Goal: Task Accomplishment & Management: Complete application form

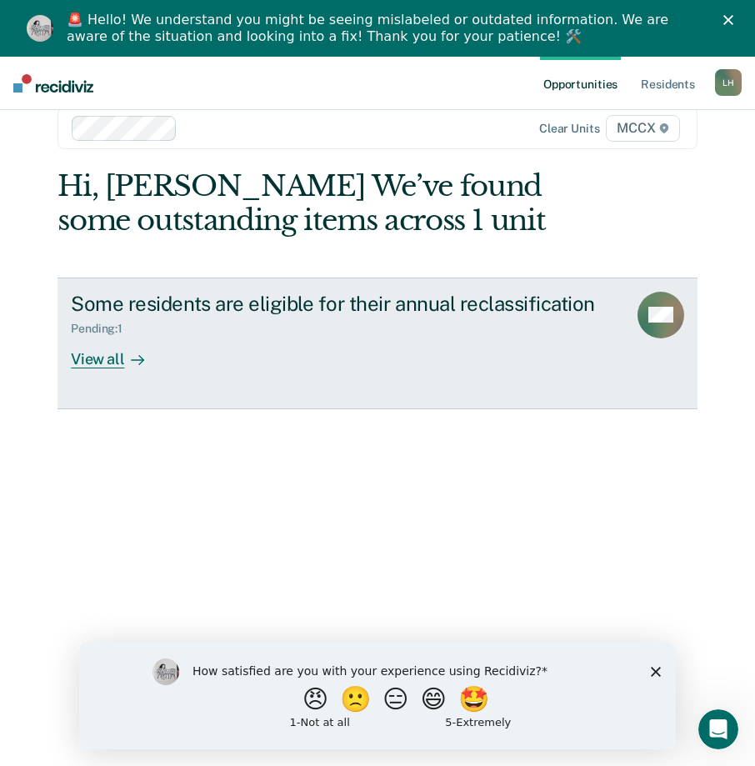
scroll to position [57, 0]
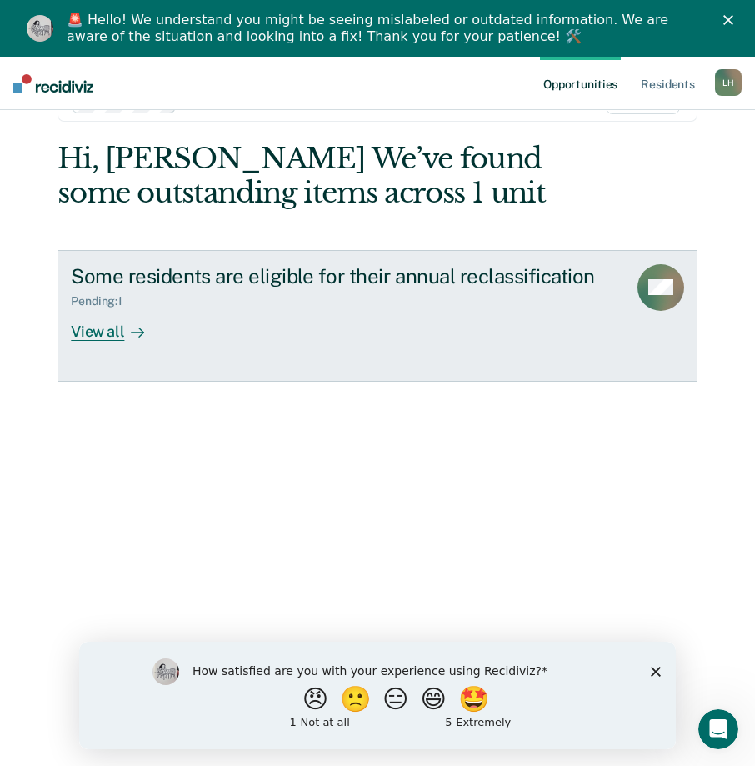
click at [99, 328] on div "View all" at bounding box center [117, 324] width 93 height 32
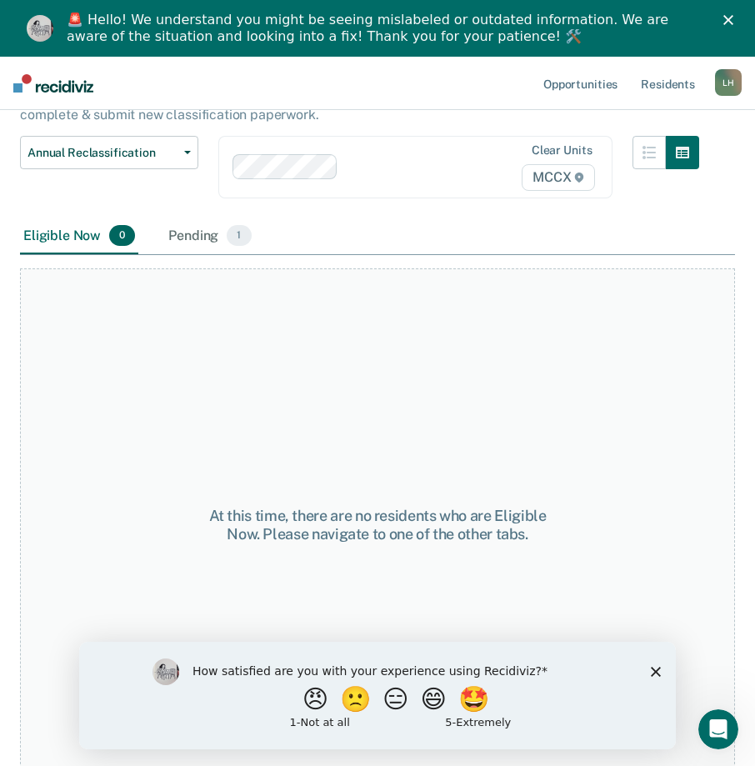
scroll to position [143, 0]
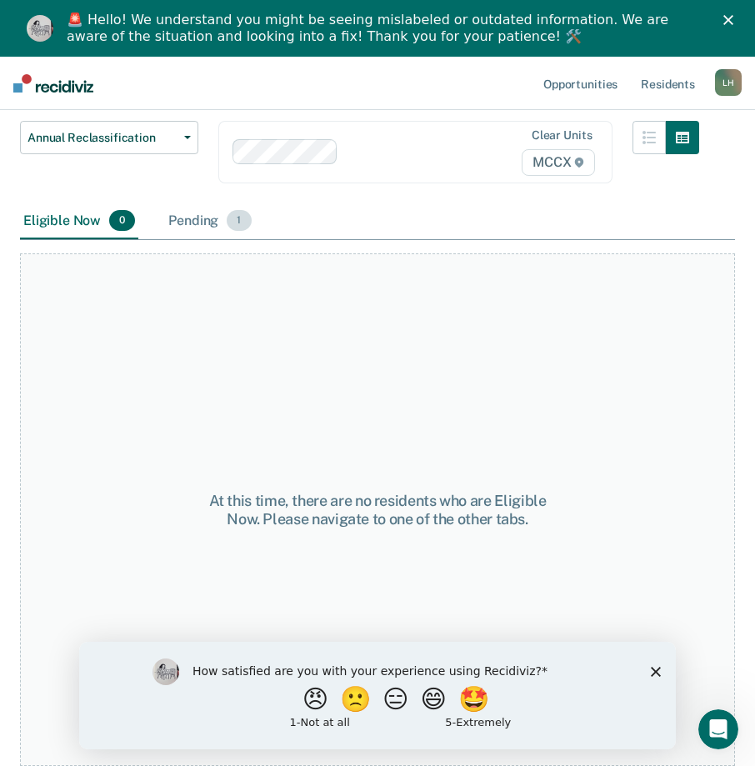
click at [204, 227] on div "Pending 1" at bounding box center [209, 221] width 89 height 37
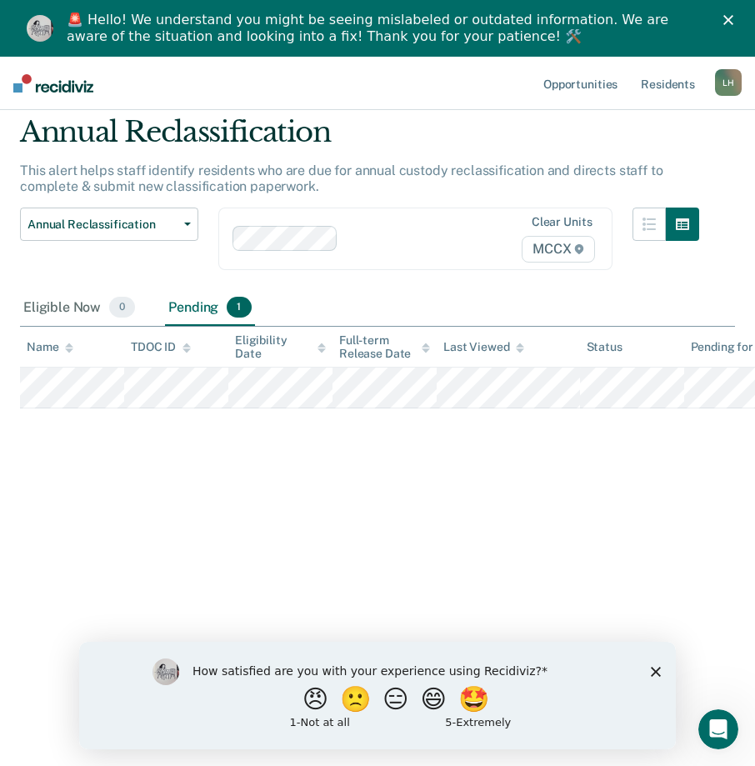
scroll to position [0, 0]
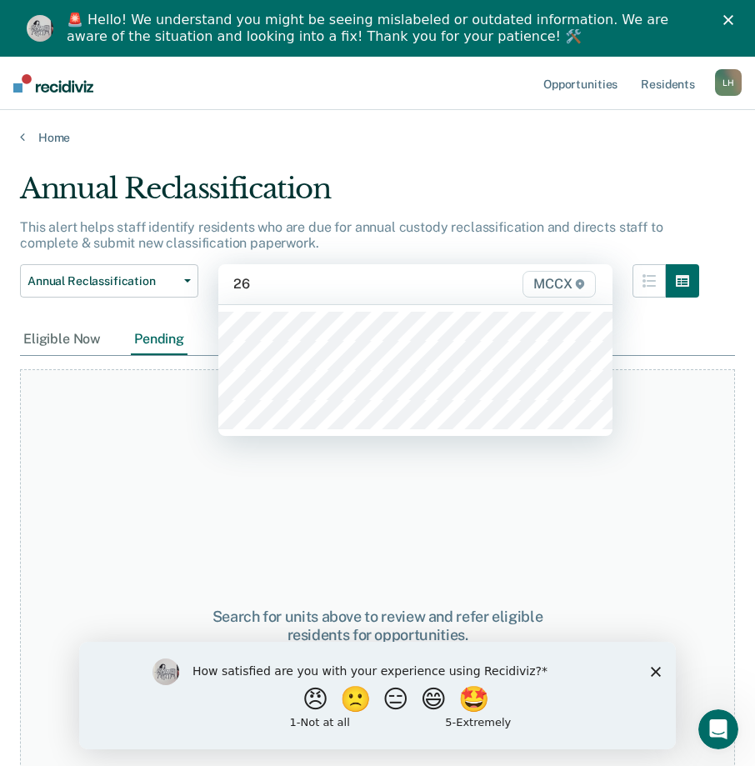
type input "26C"
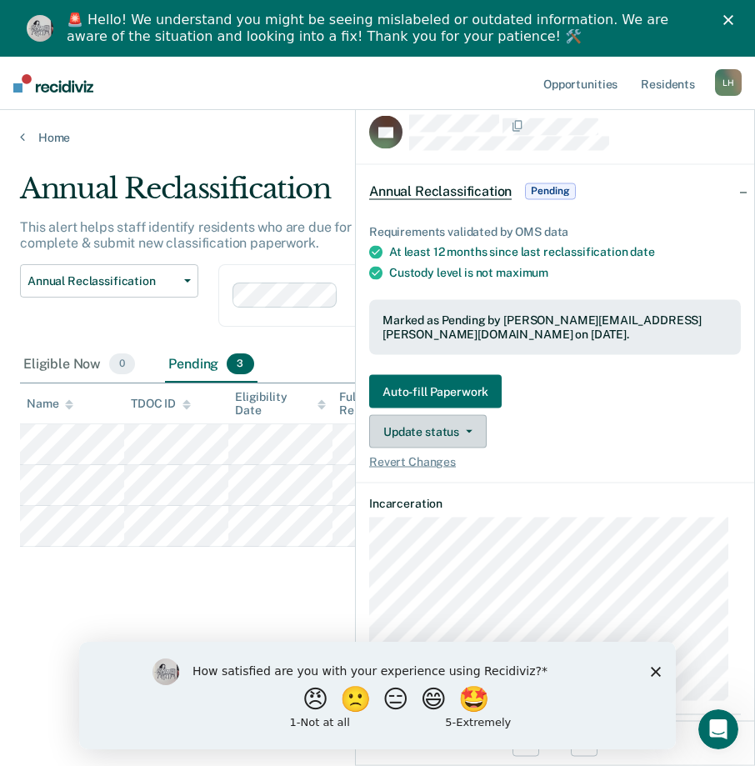
click at [463, 433] on button "Update status" at bounding box center [427, 431] width 117 height 33
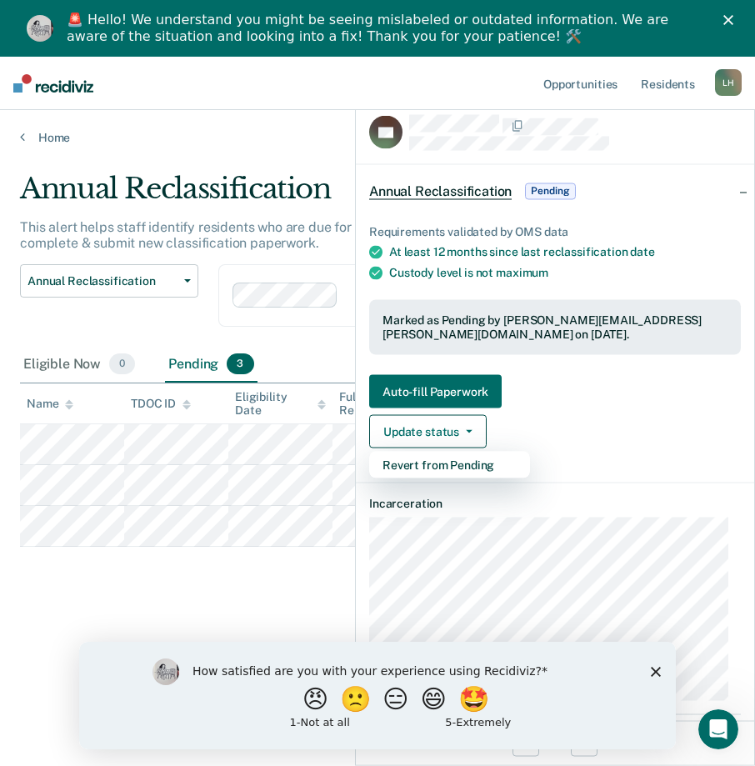
click at [557, 412] on div "Auto-fill Paperwork Update status Revert from Pending Revert Changes" at bounding box center [555, 422] width 372 height 94
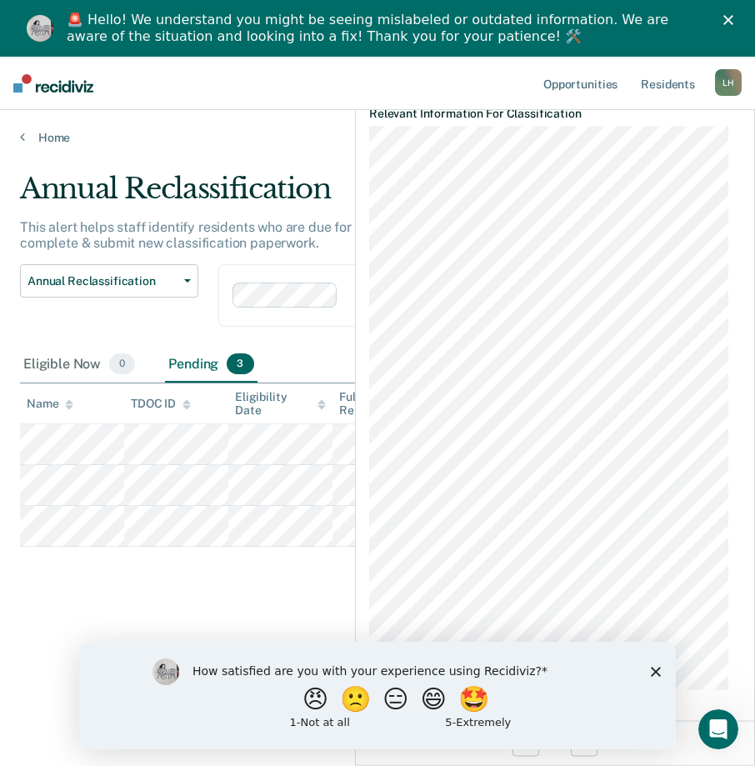
click at [308, 333] on div "Annual Reclassification Custody Level Downgrade Annual Reclassification Initial…" at bounding box center [359, 305] width 679 height 82
click at [733, 15] on icon "Close" at bounding box center [728, 20] width 10 height 10
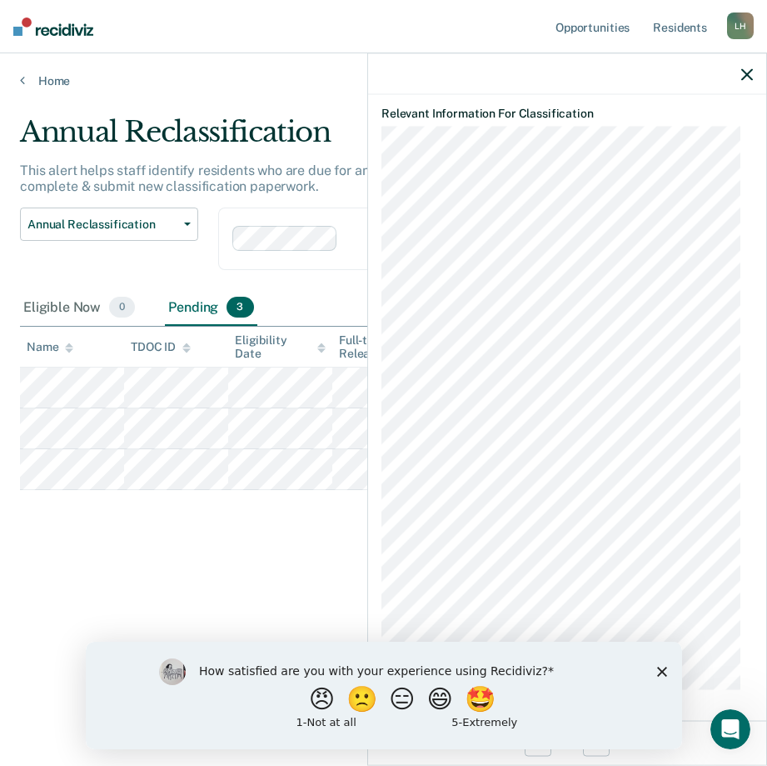
click at [743, 77] on icon "button" at bounding box center [748, 74] width 12 height 12
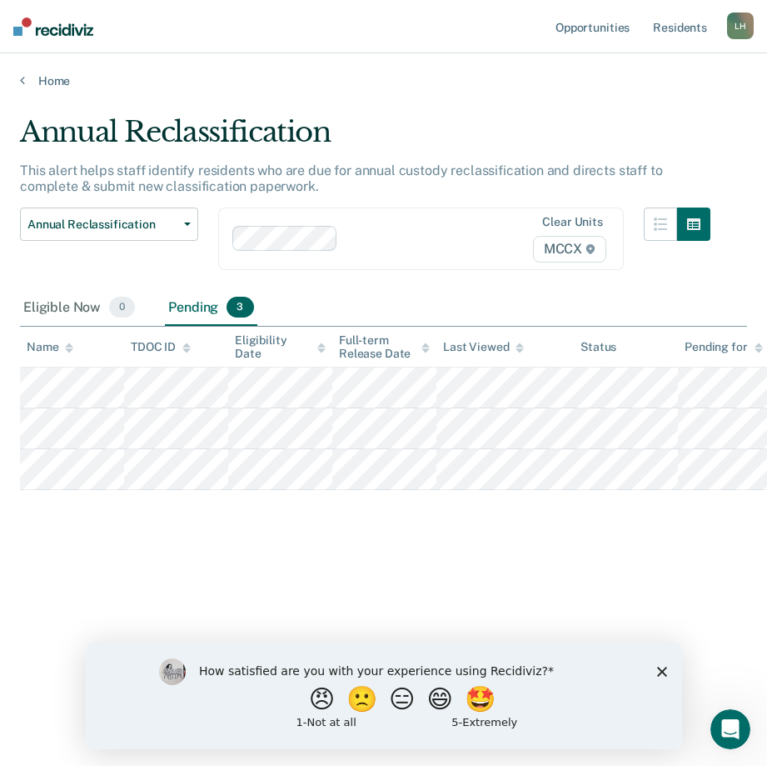
click at [399, 555] on div "Annual Reclassification This alert helps staff identify residents who are due f…" at bounding box center [383, 378] width 727 height 526
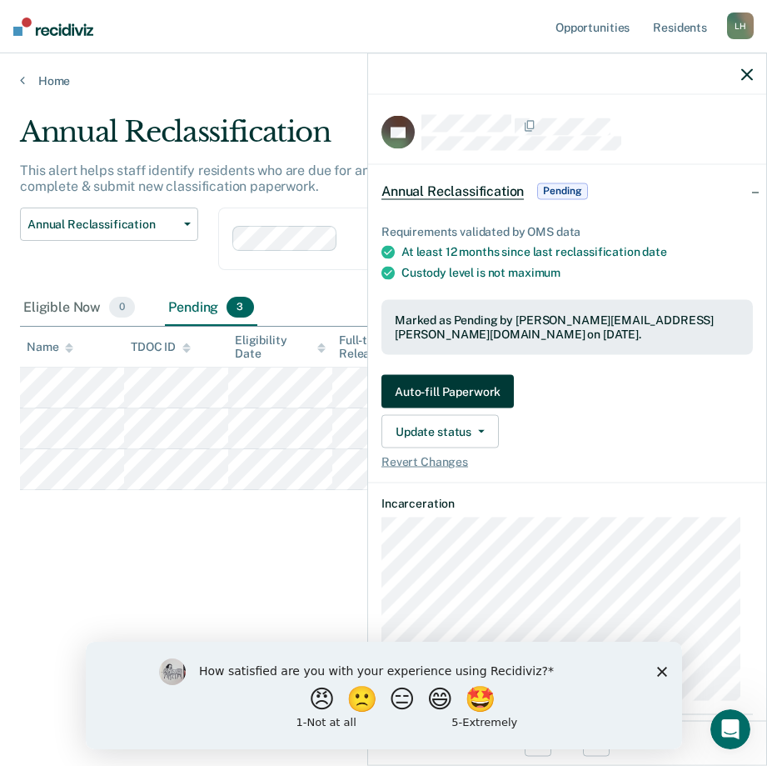
click at [492, 387] on button "Auto-fill Paperwork" at bounding box center [448, 391] width 132 height 33
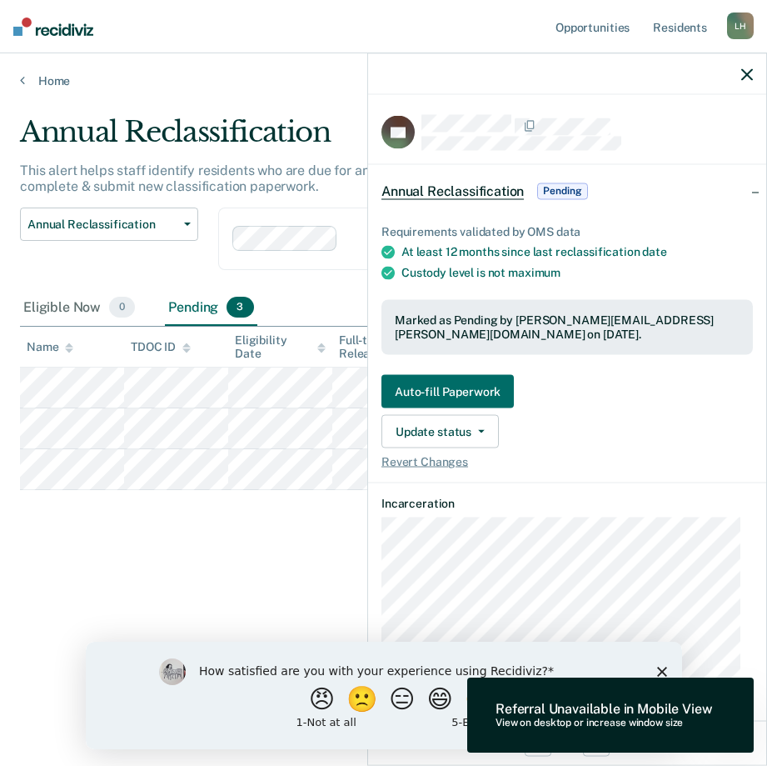
click at [660, 668] on polygon "Close survey" at bounding box center [662, 671] width 10 height 10
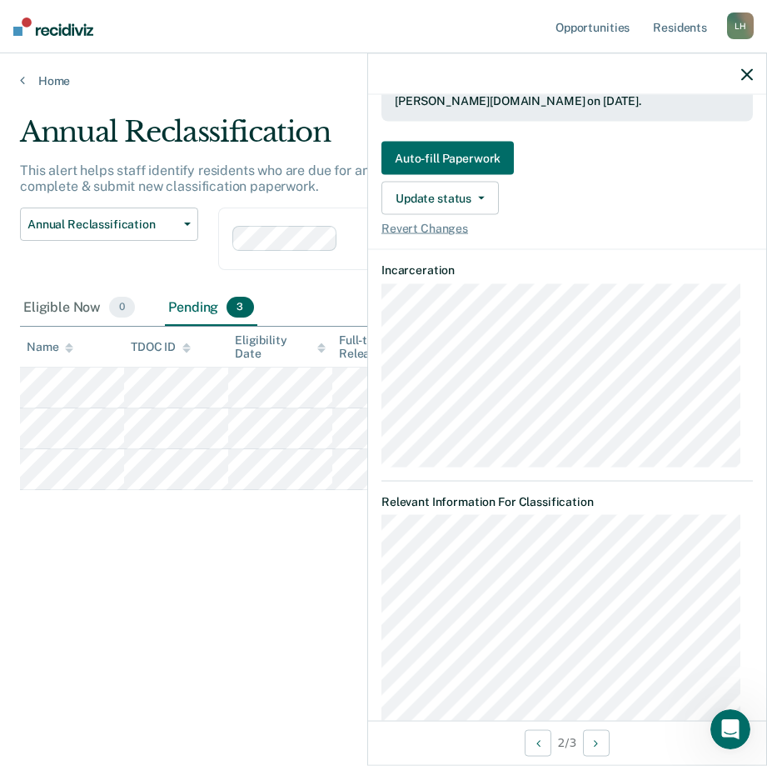
scroll to position [122, 0]
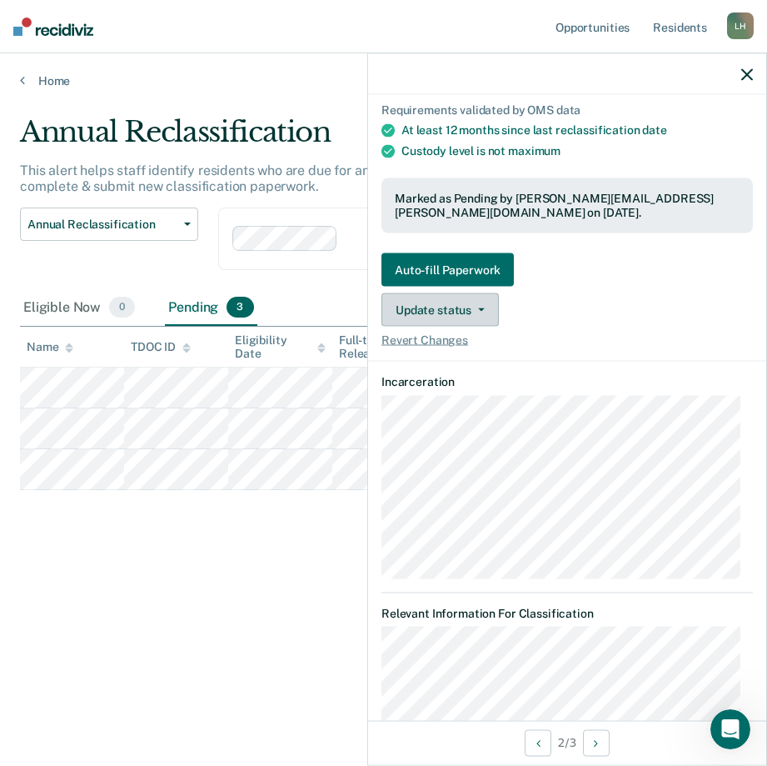
click at [488, 310] on button "Update status" at bounding box center [440, 309] width 117 height 33
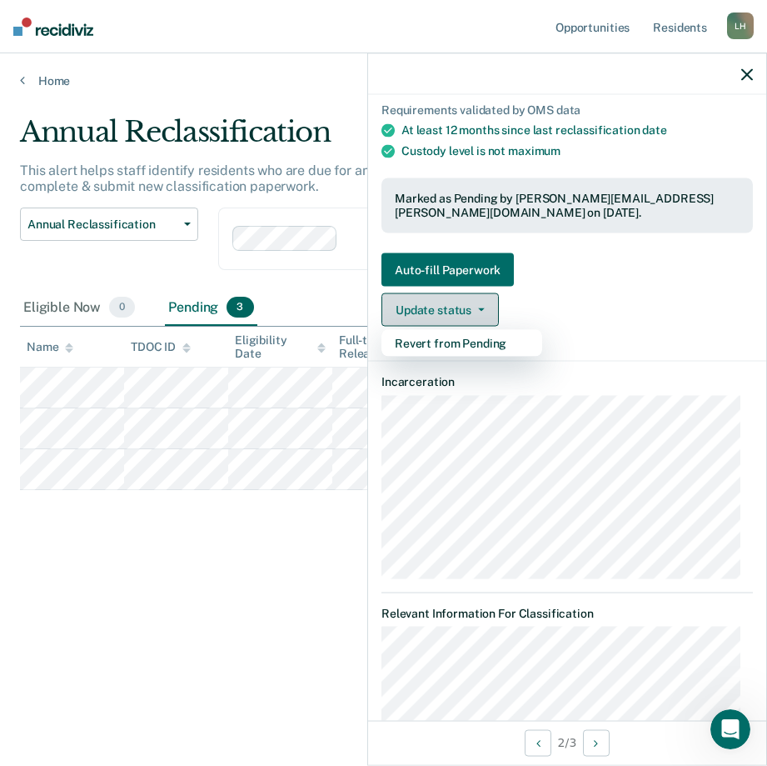
click at [488, 310] on button "Update status" at bounding box center [440, 309] width 117 height 33
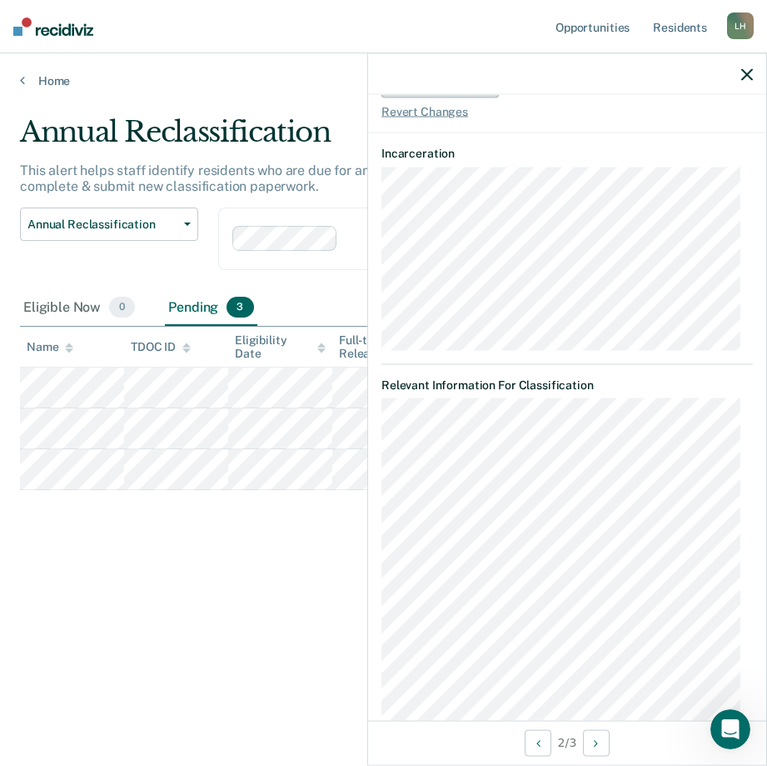
scroll to position [0, 0]
